Goal: Task Accomplishment & Management: Manage account settings

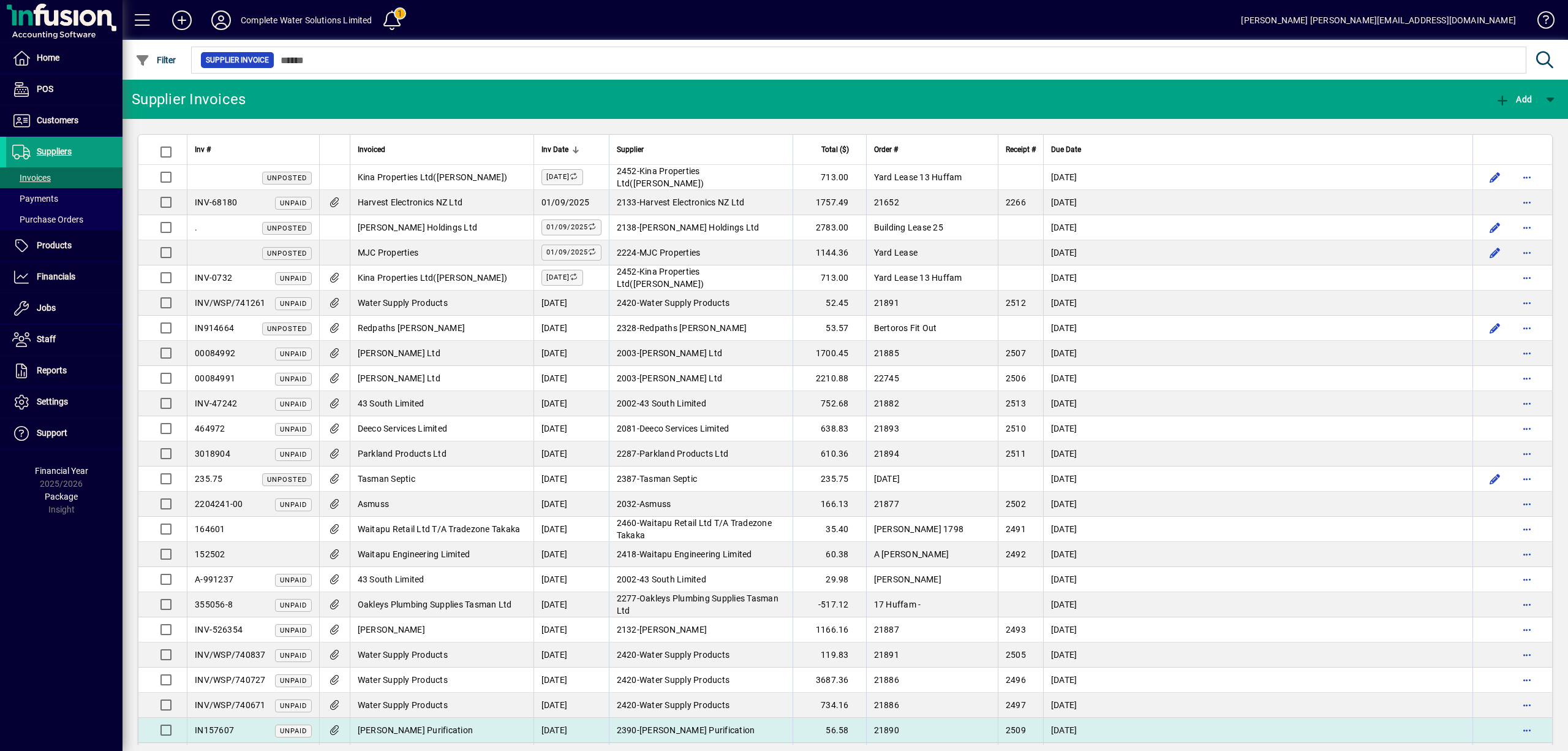
click at [337, 743] on td at bounding box center [334, 730] width 30 height 25
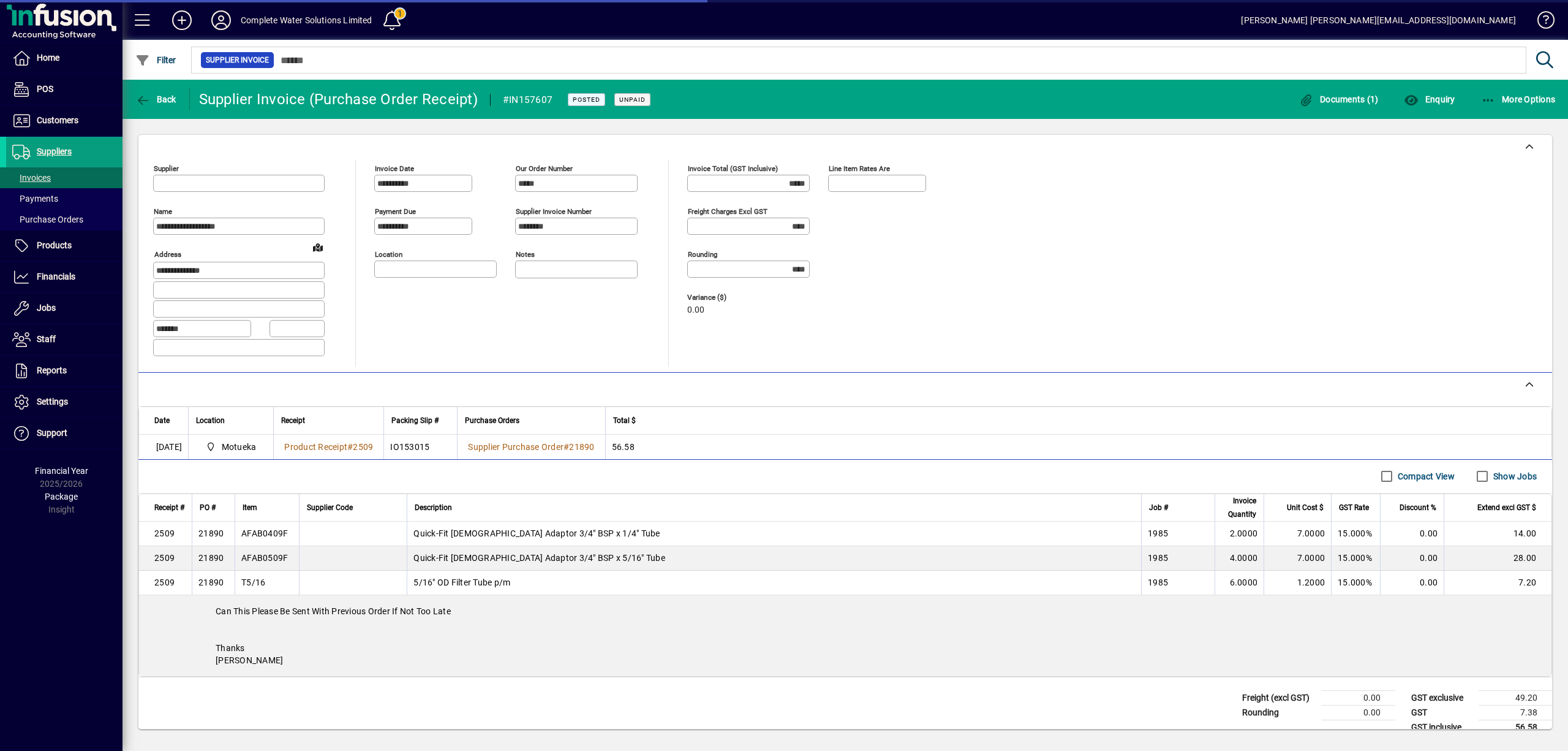
type input "**********"
type input "*******"
